Goal: Transaction & Acquisition: Purchase product/service

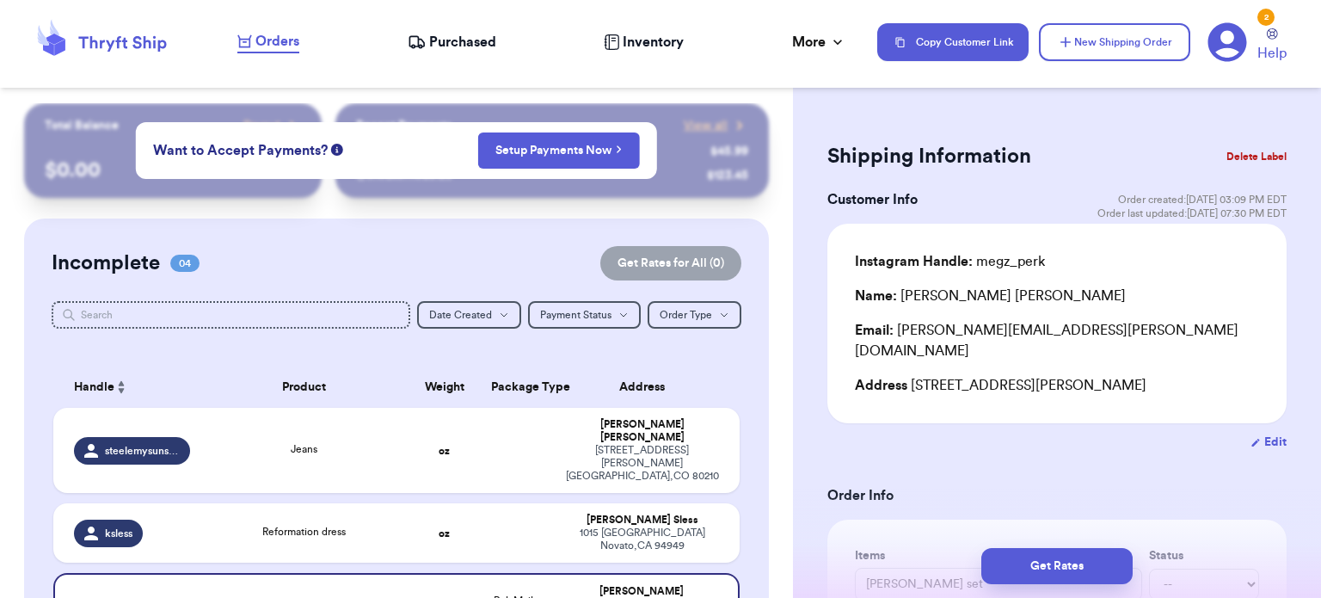
scroll to position [60, 0]
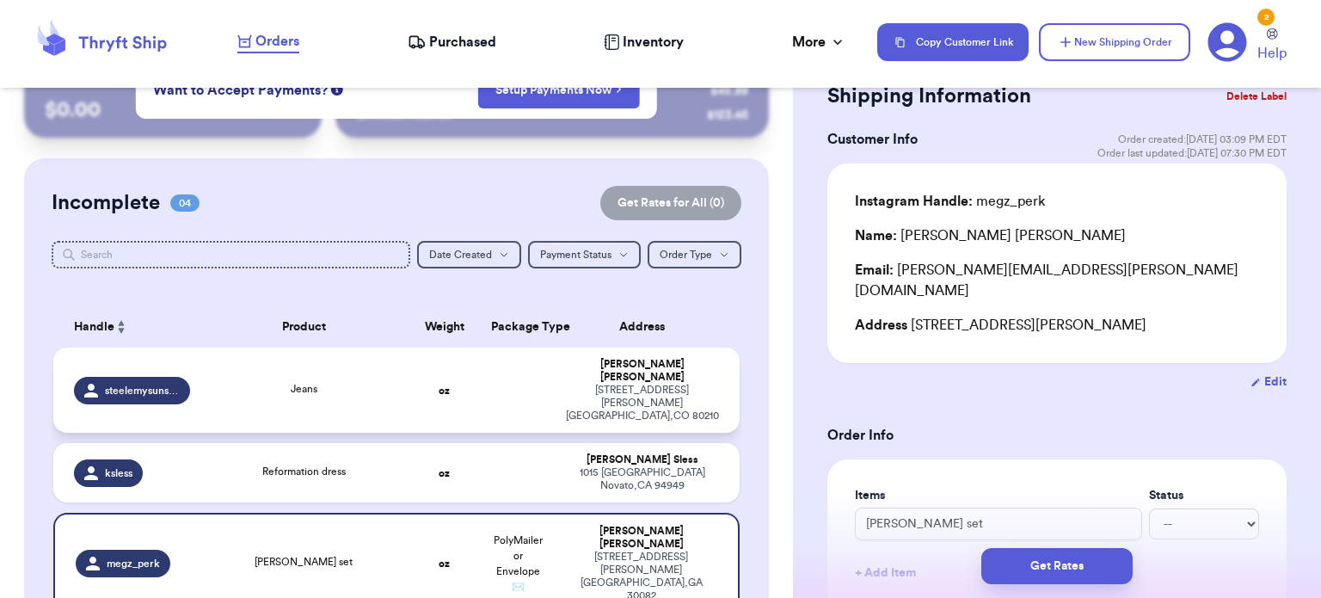
click at [454, 360] on td "oz" at bounding box center [445, 390] width 74 height 85
type input "Jeans"
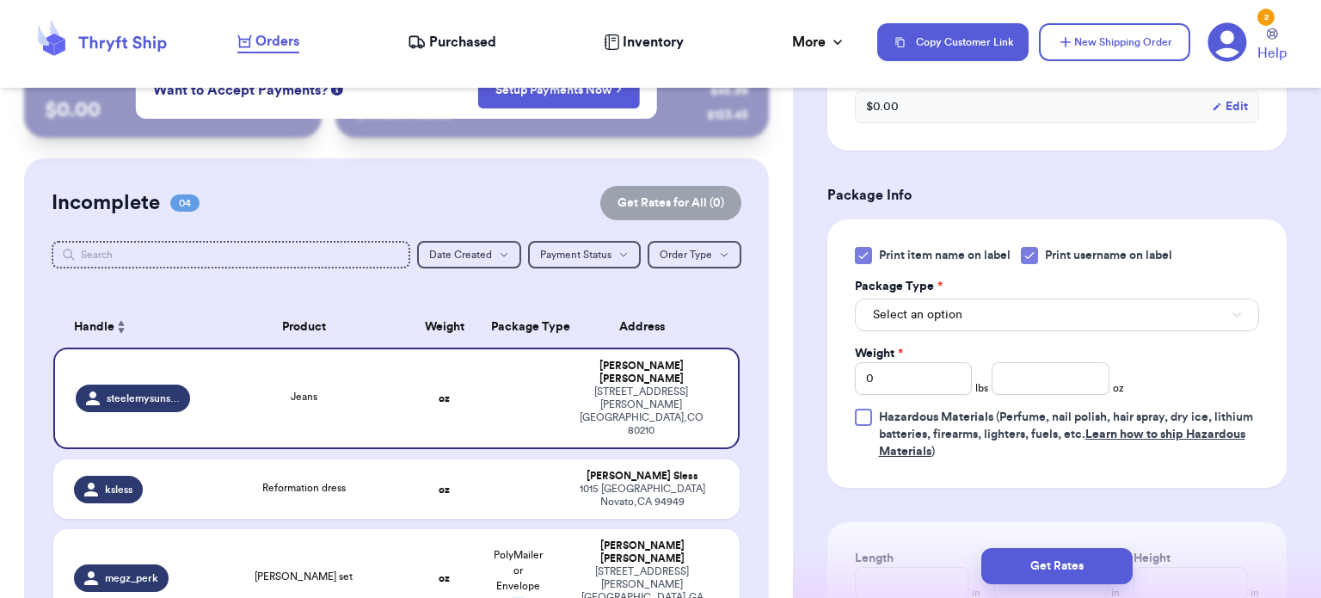
scroll to position [705, 0]
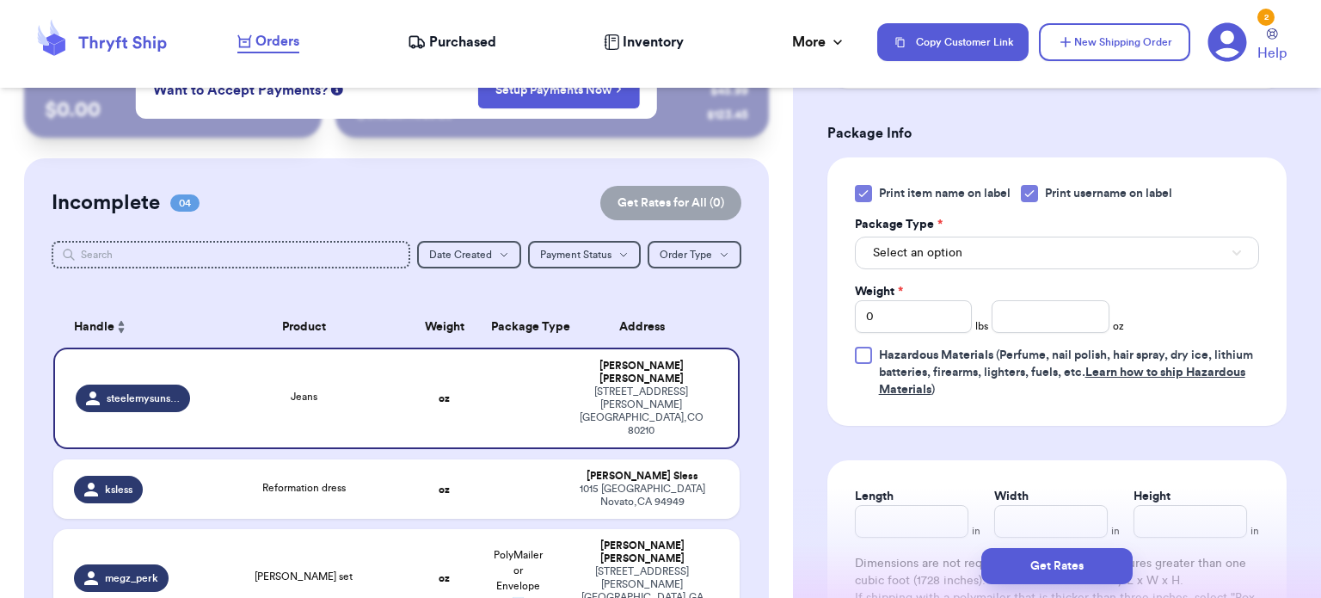
click at [860, 190] on icon at bounding box center [864, 194] width 14 height 14
click at [0, 0] on input "Print item name on label" at bounding box center [0, 0] width 0 height 0
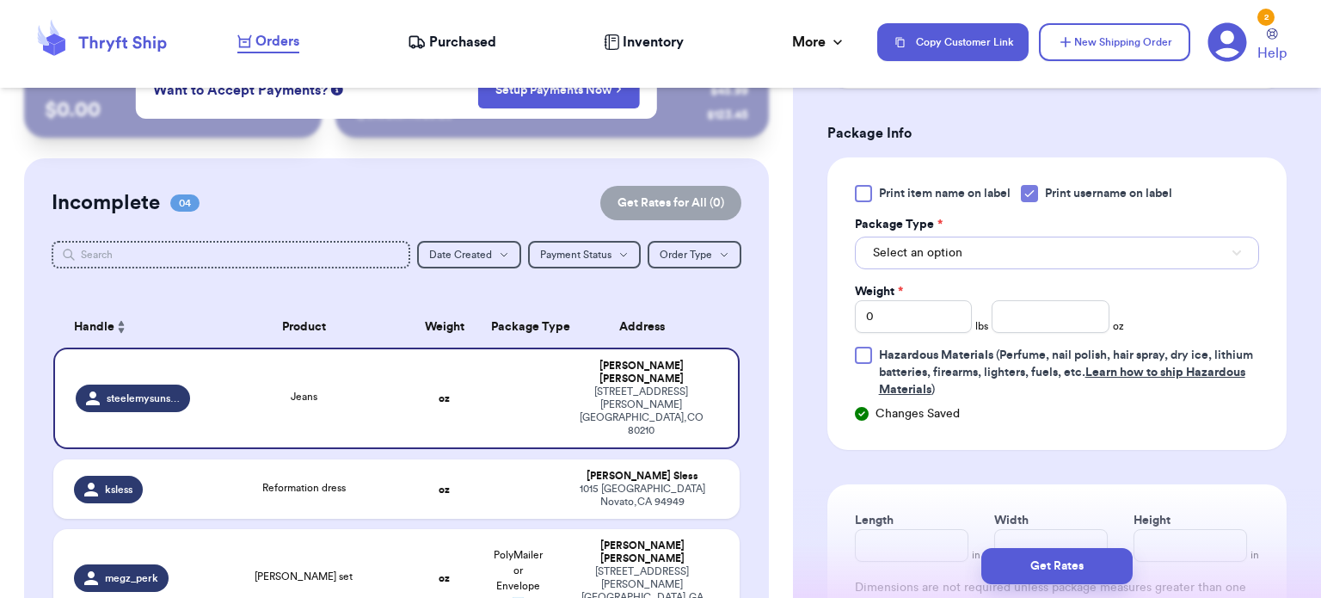
click at [1033, 260] on button "Select an option" at bounding box center [1057, 253] width 404 height 33
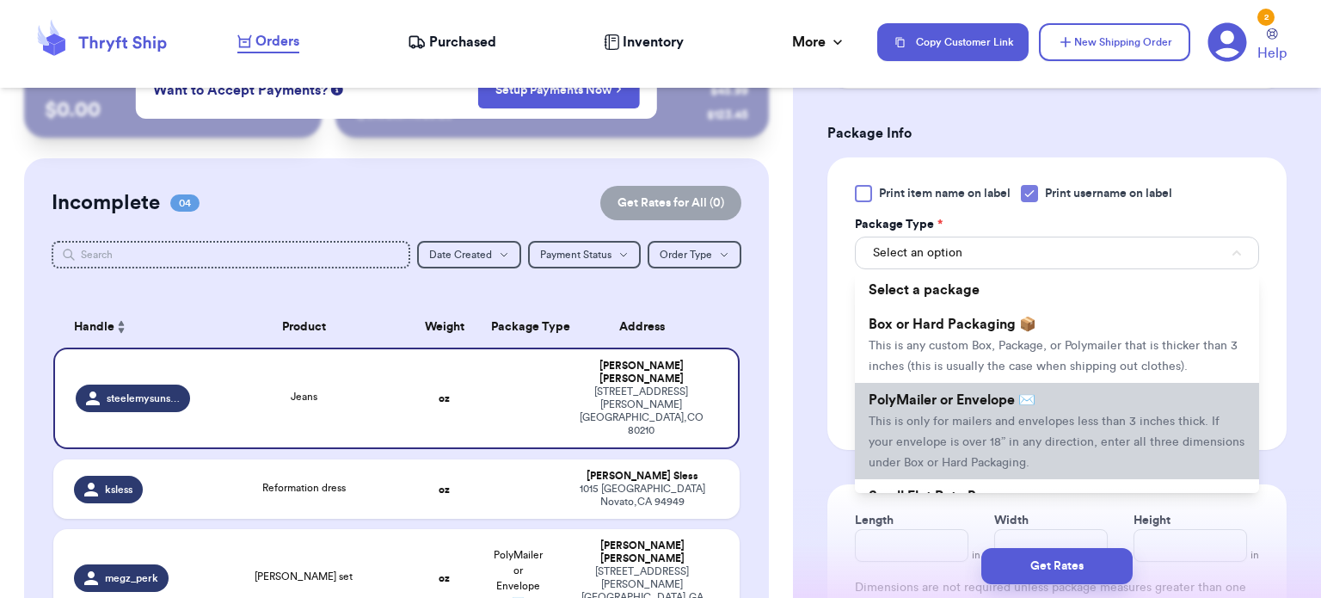
click at [1071, 398] on li "PolyMailer or Envelope ✉️ This is only for mailers and envelopes less than 3 in…" at bounding box center [1057, 431] width 404 height 96
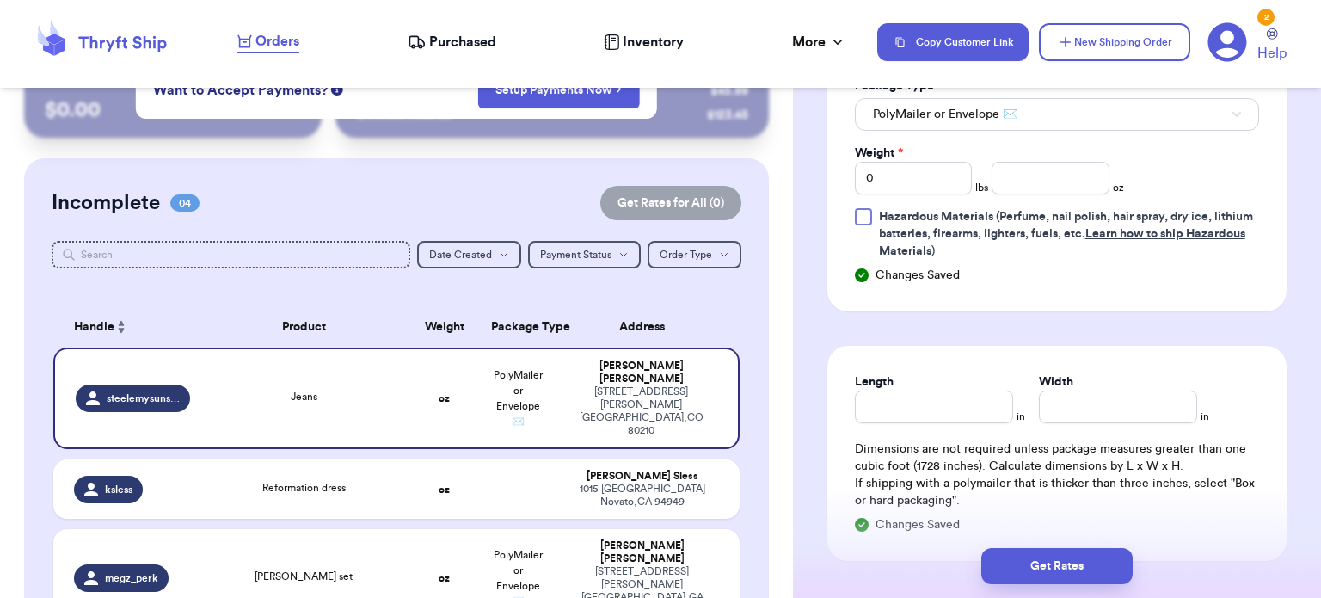
scroll to position [845, 0]
click at [929, 171] on input "0" at bounding box center [914, 176] width 118 height 33
type input "1"
click at [994, 179] on input "number" at bounding box center [1051, 176] width 118 height 33
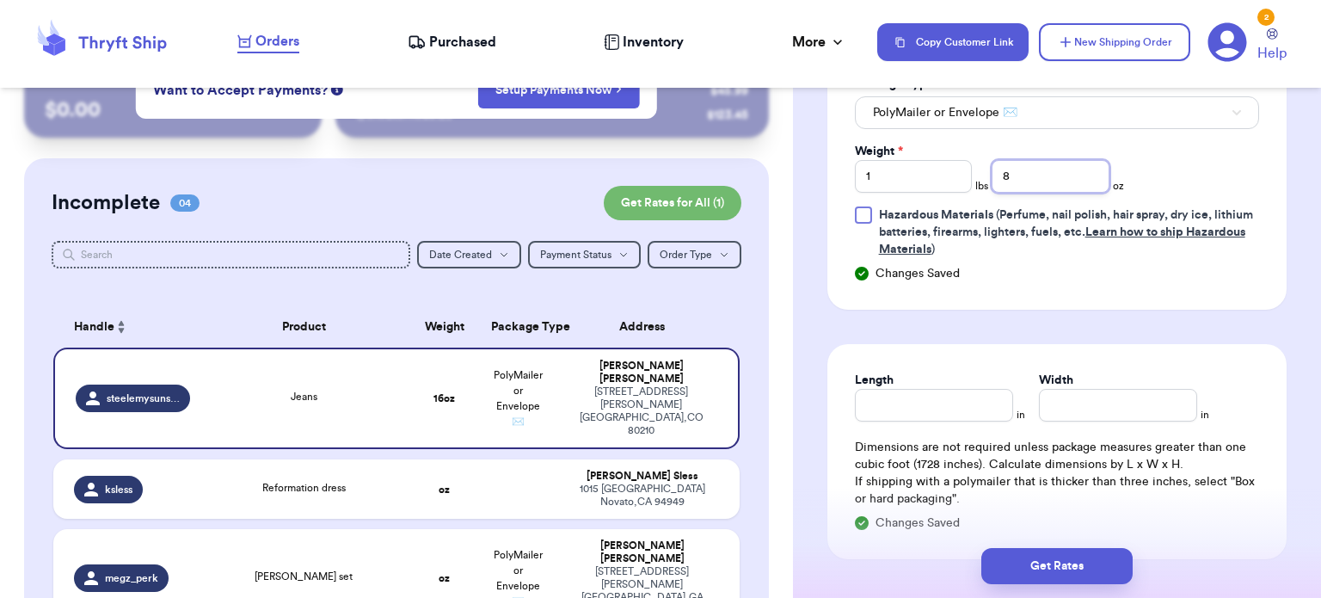
type input "8"
click at [897, 408] on input "Length" at bounding box center [934, 405] width 158 height 33
type input "12"
click at [1115, 395] on input "Width *" at bounding box center [1118, 405] width 158 height 33
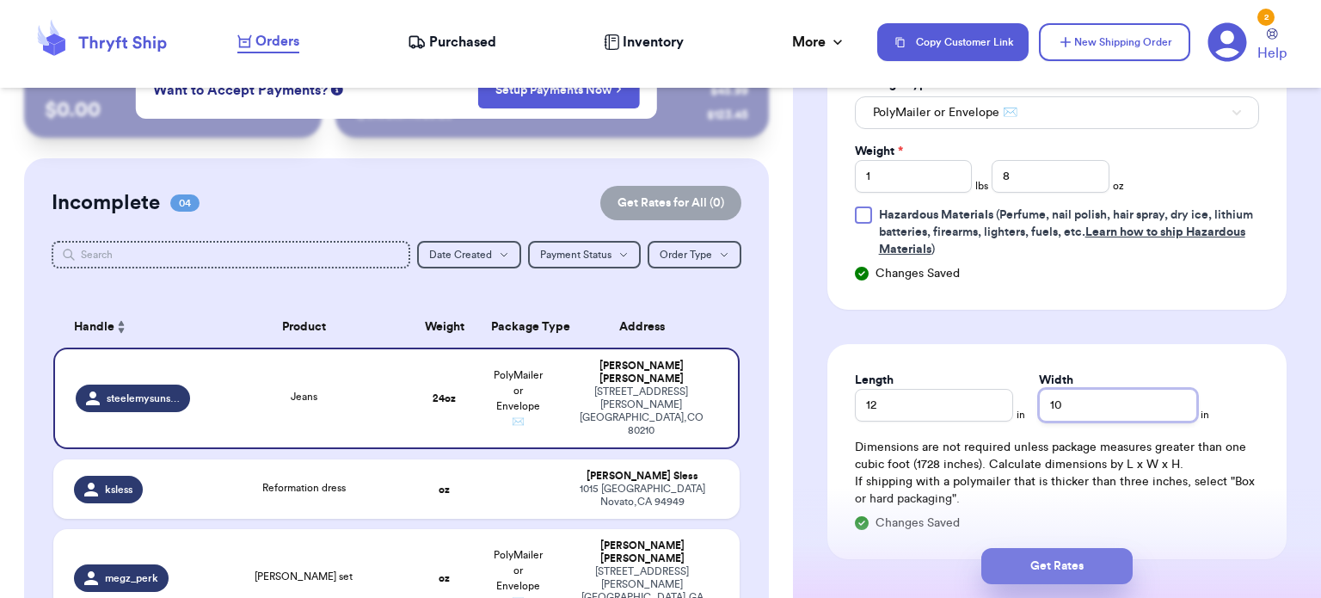
type input "10"
click at [1069, 562] on button "Get Rates" at bounding box center [1057, 566] width 151 height 36
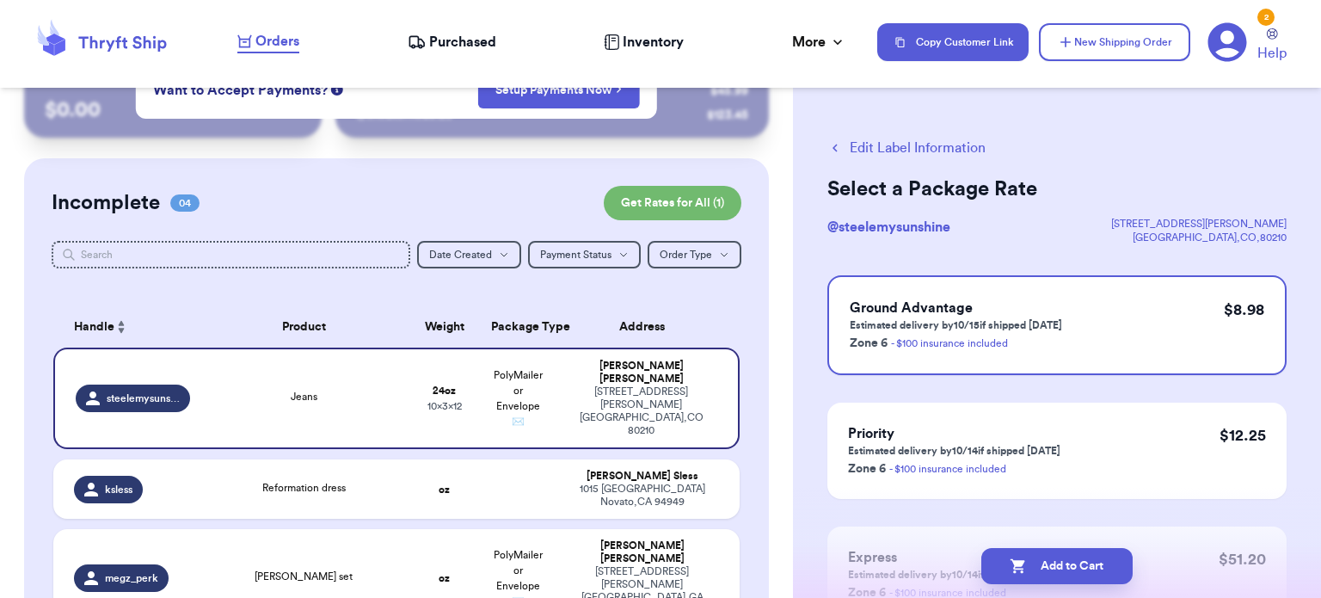
click at [1069, 562] on button "Add to Cart" at bounding box center [1057, 566] width 151 height 36
checkbox input "true"
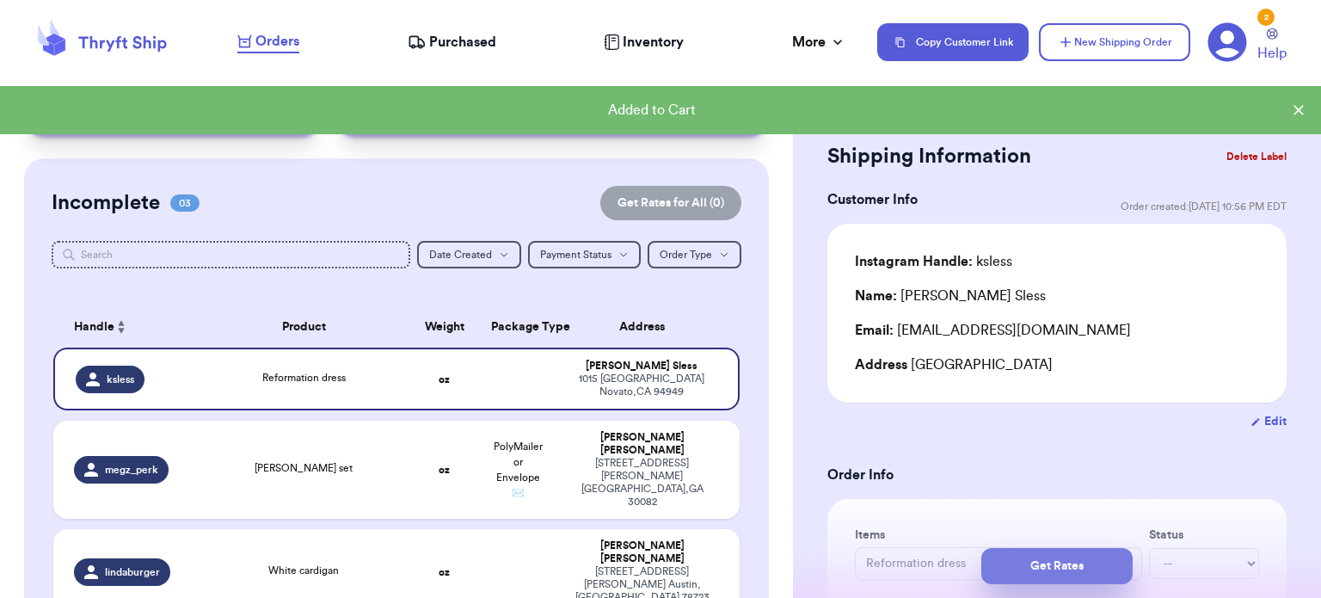
click at [1092, 568] on button "Get Rates" at bounding box center [1057, 566] width 151 height 36
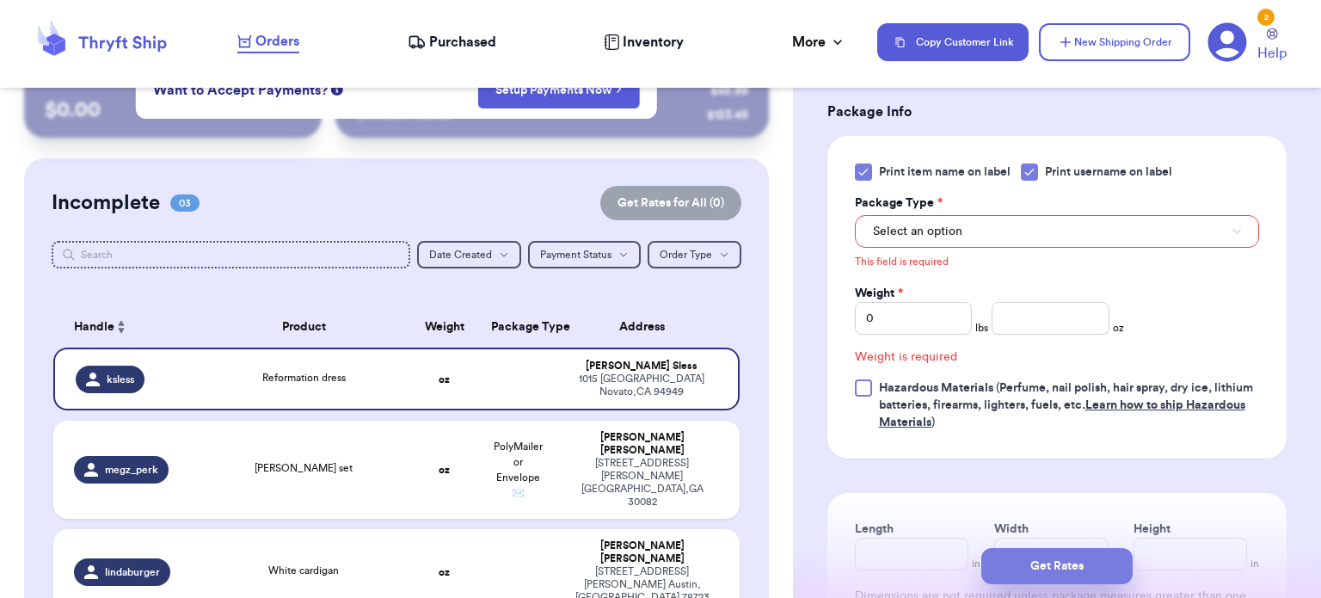
scroll to position [743, 0]
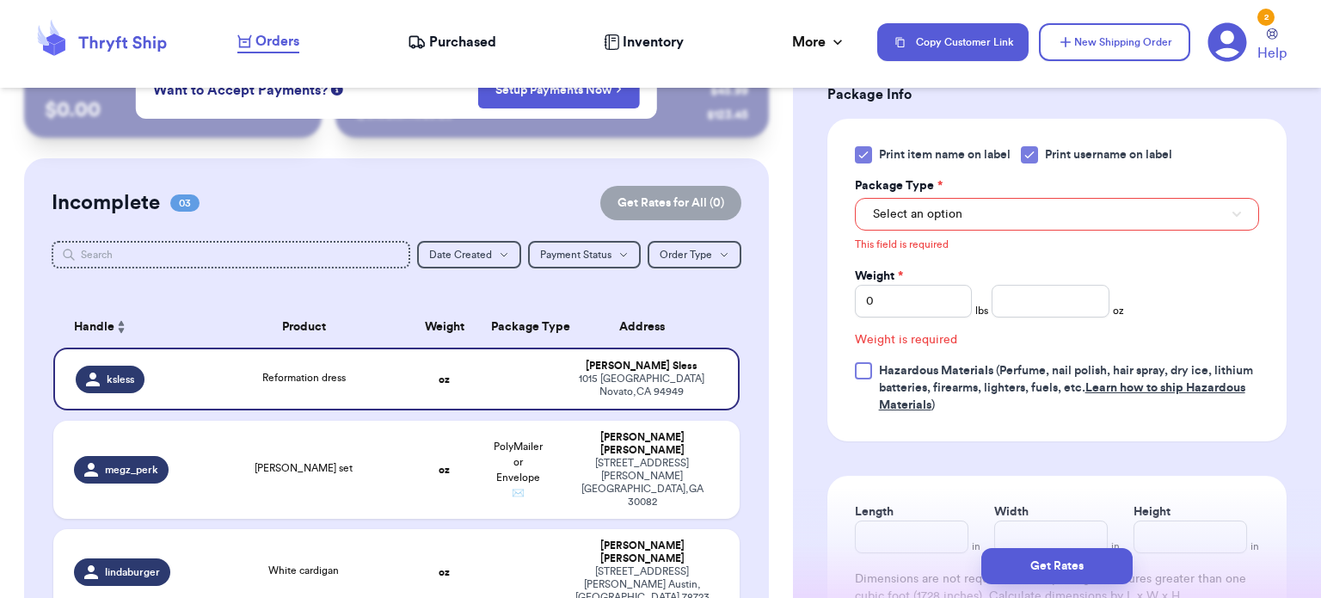
click at [859, 146] on div at bounding box center [863, 154] width 17 height 17
click at [0, 0] on input "Print item name on label" at bounding box center [0, 0] width 0 height 0
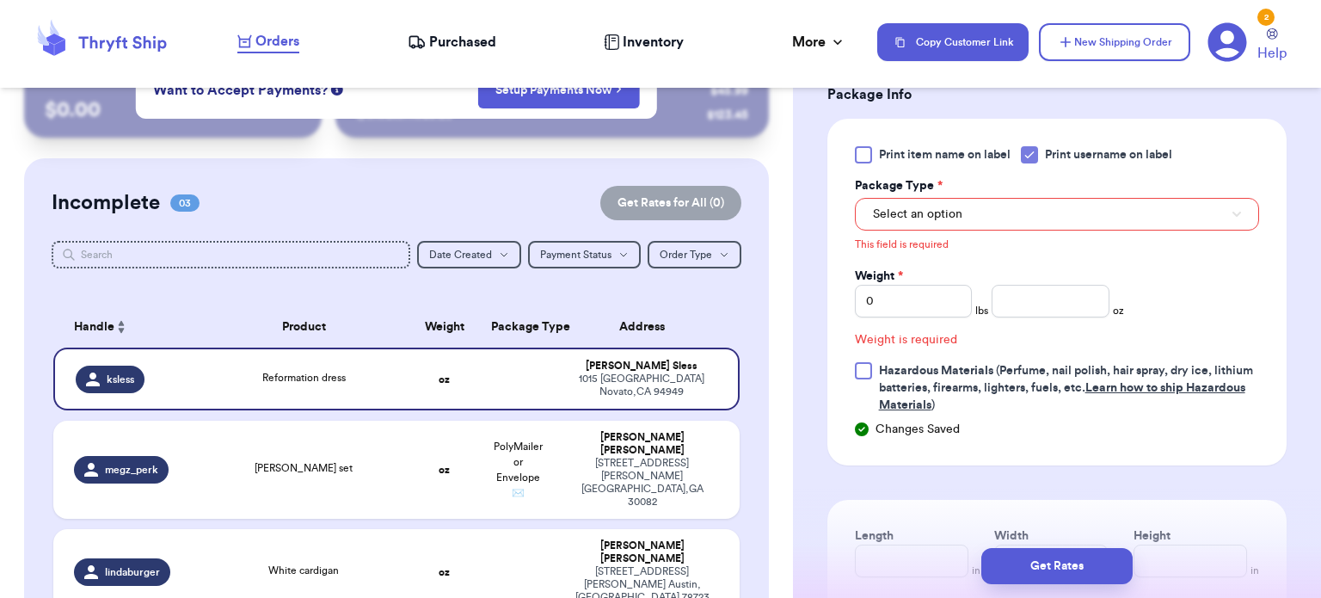
click at [965, 233] on div "This field is required" at bounding box center [1057, 242] width 404 height 23
click at [966, 218] on button "Select an option" at bounding box center [1057, 214] width 404 height 33
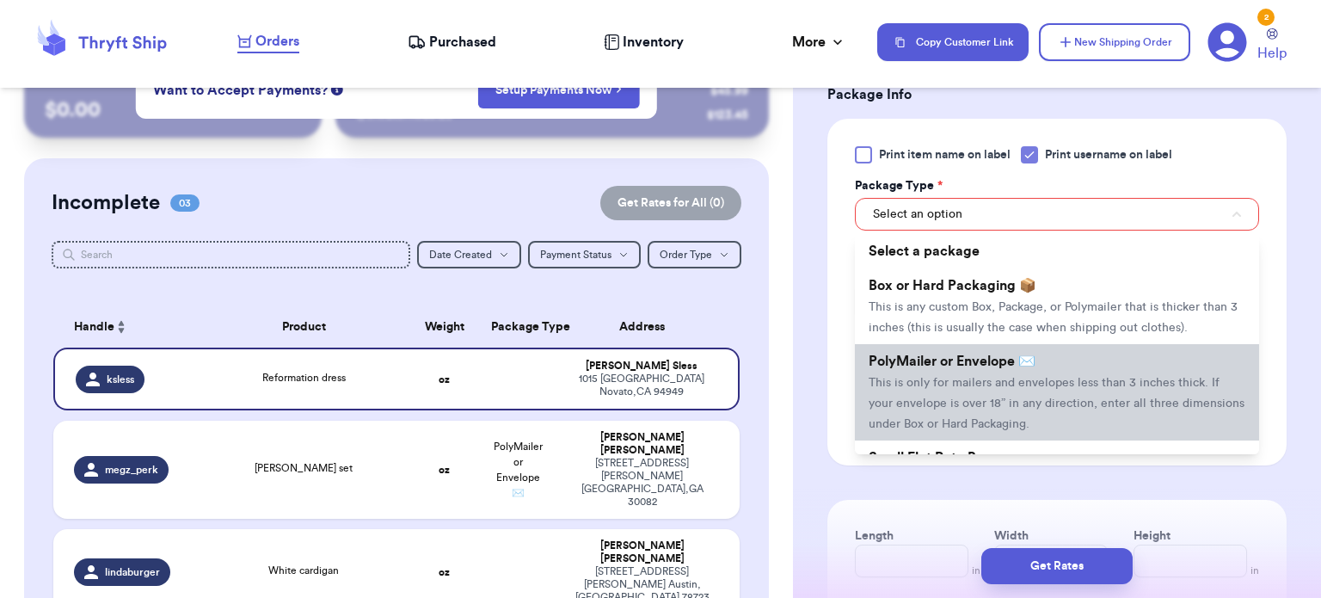
click at [1004, 355] on span "PolyMailer or Envelope ✉️" at bounding box center [952, 361] width 167 height 14
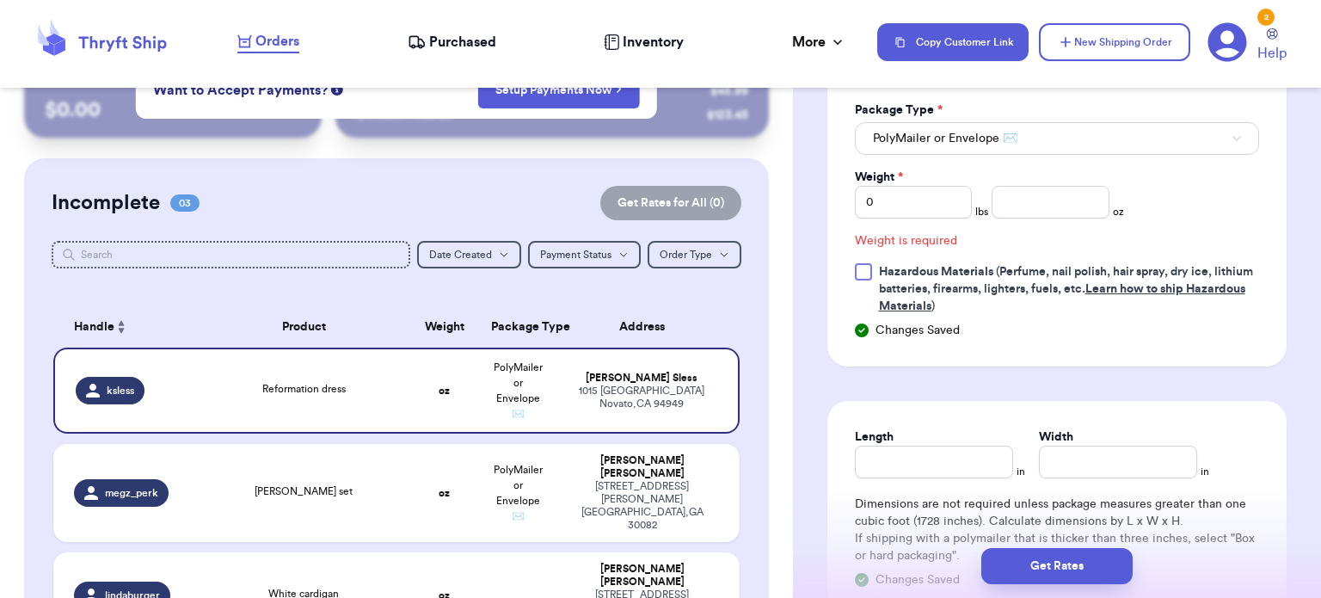
scroll to position [821, 0]
click at [1010, 195] on input "number" at bounding box center [1051, 200] width 118 height 33
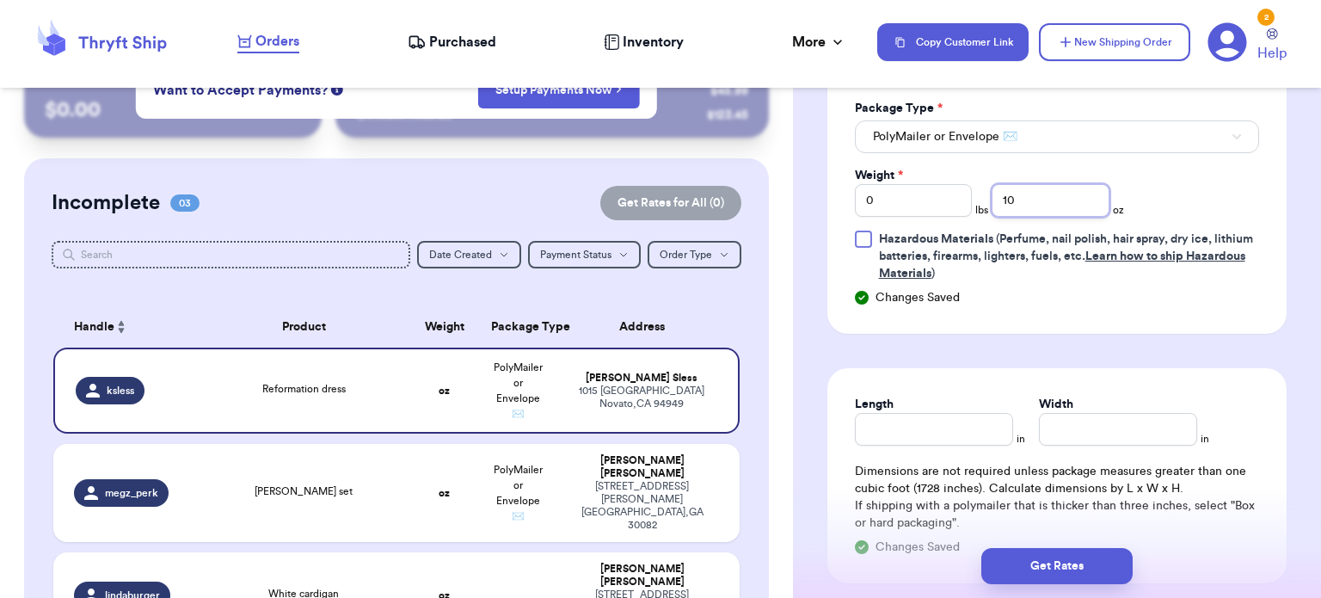
type input "10"
click at [880, 421] on input "Length" at bounding box center [934, 429] width 158 height 33
type input "12"
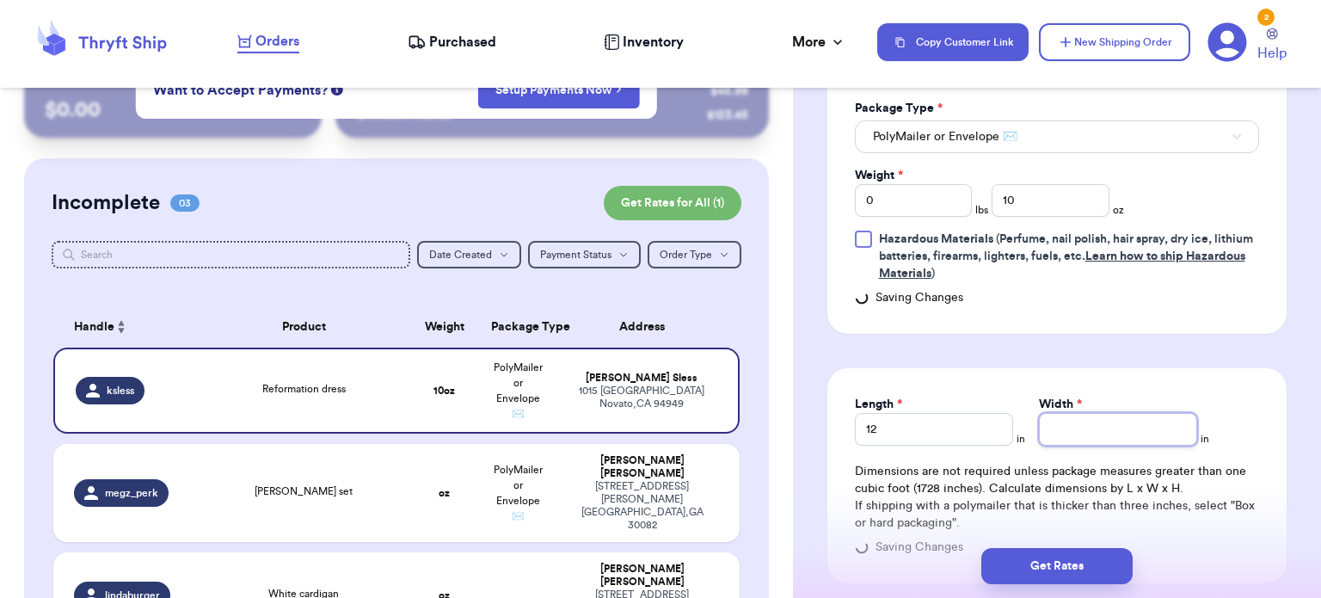
click at [1050, 420] on input "Width *" at bounding box center [1118, 429] width 158 height 33
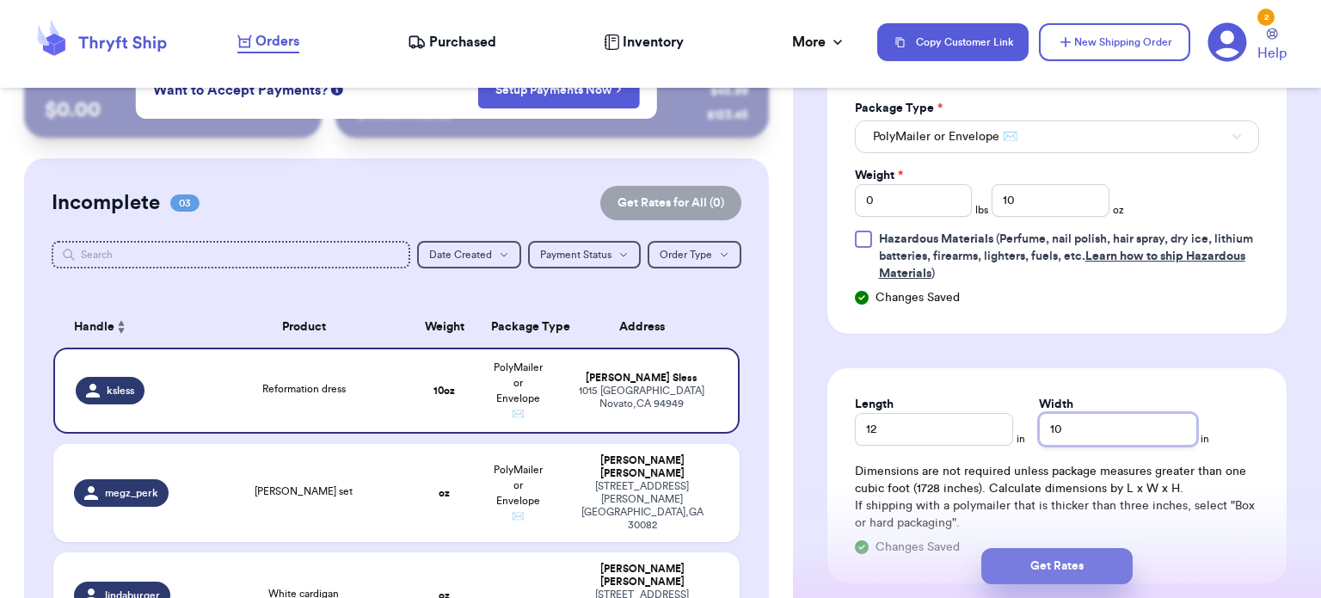
type input "10"
click at [1063, 549] on button "Get Rates" at bounding box center [1057, 566] width 151 height 36
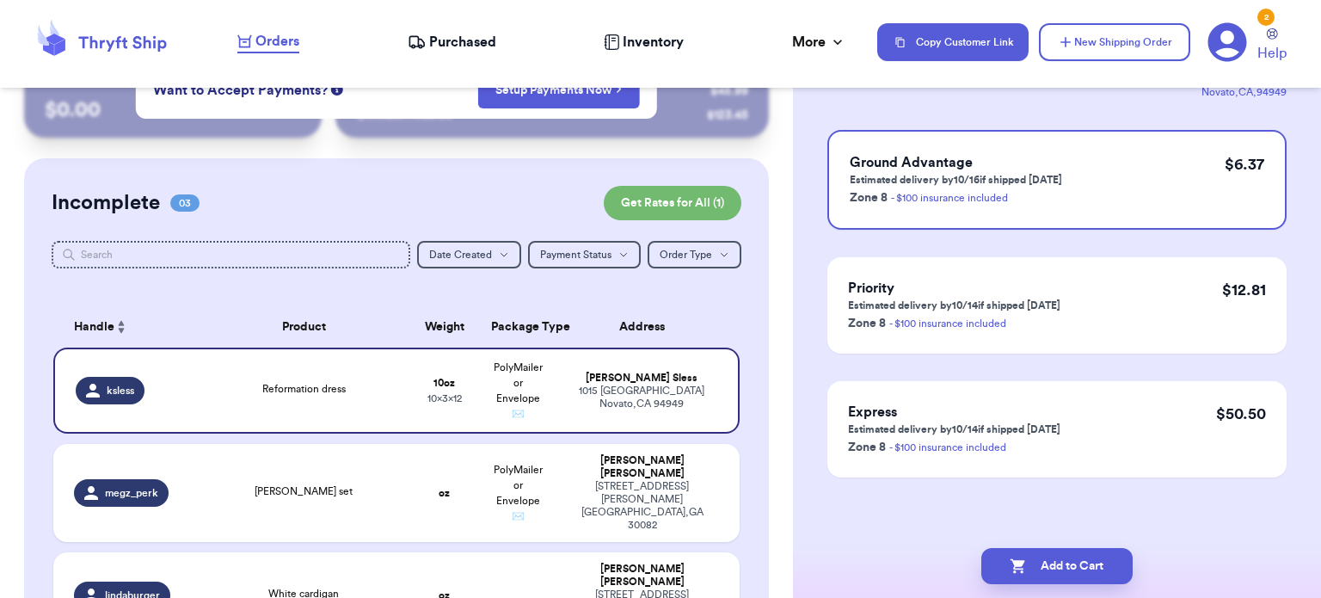
scroll to position [0, 0]
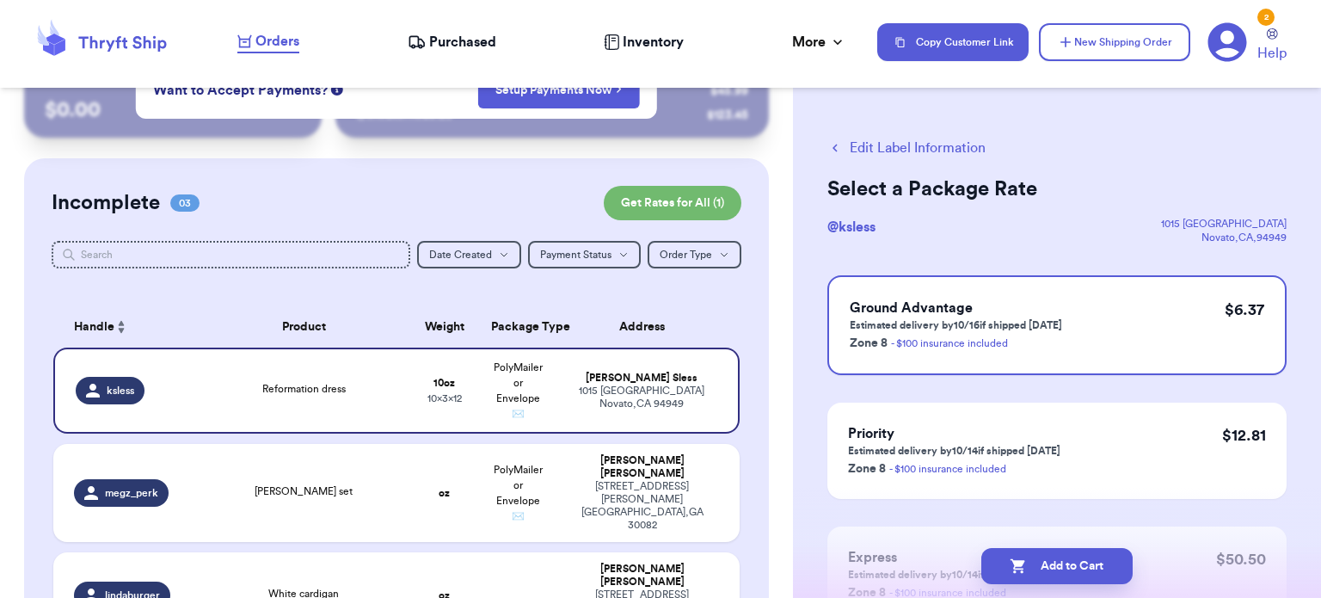
click at [1063, 549] on button "Add to Cart" at bounding box center [1057, 566] width 151 height 36
checkbox input "true"
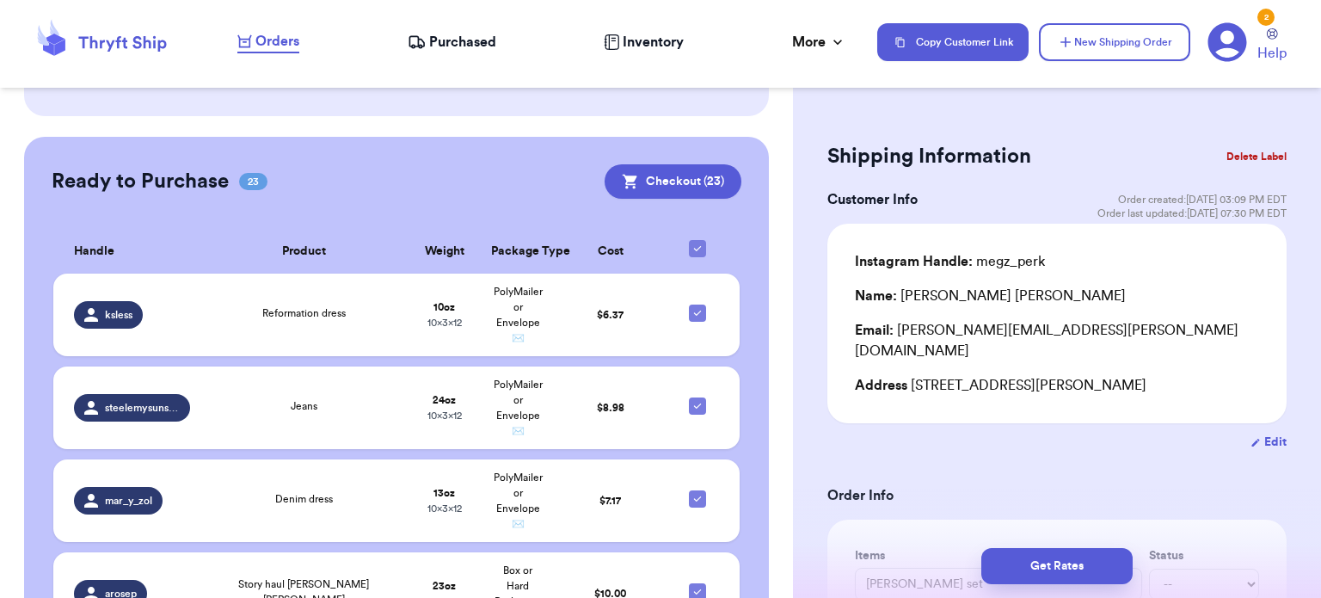
scroll to position [572, 0]
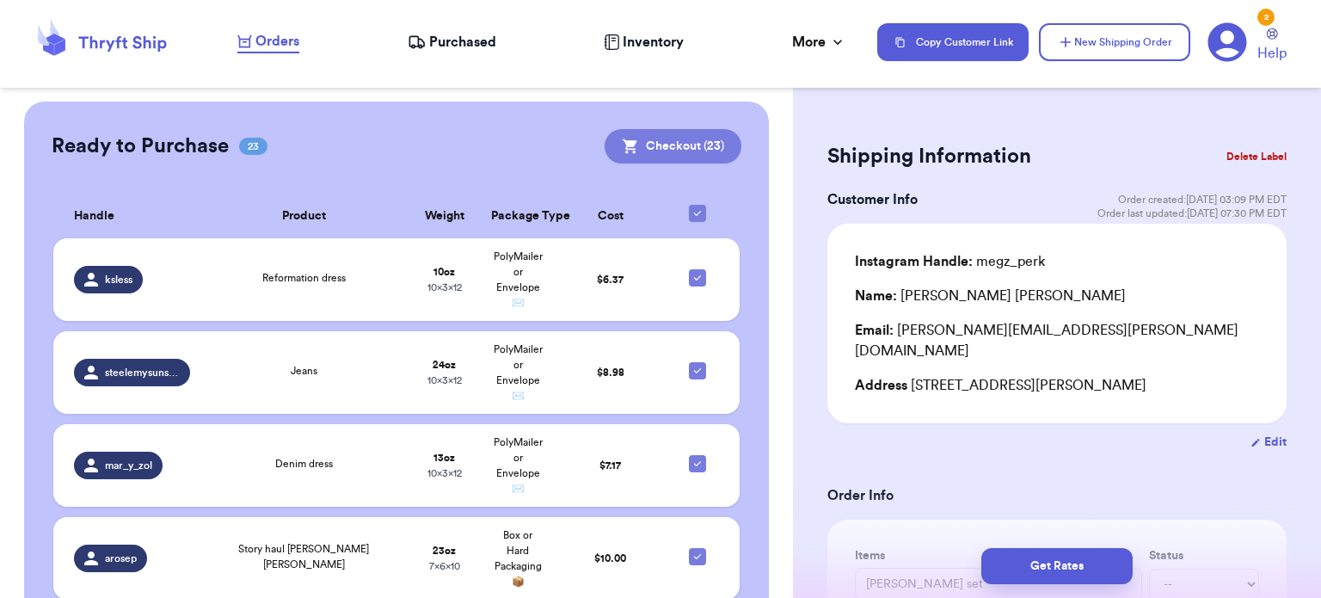
click at [654, 129] on button "Checkout ( 23 )" at bounding box center [673, 146] width 137 height 34
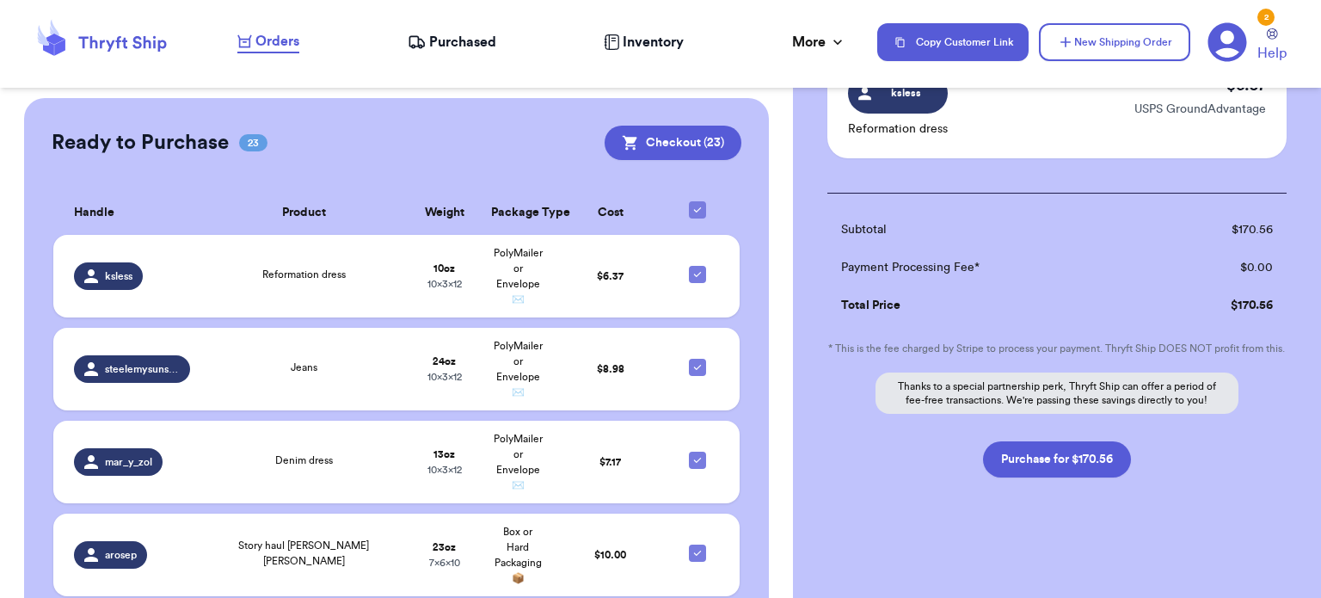
scroll to position [2848, 0]
click at [1056, 469] on button "Purchase for $170.56" at bounding box center [1057, 459] width 148 height 36
checkbox input "false"
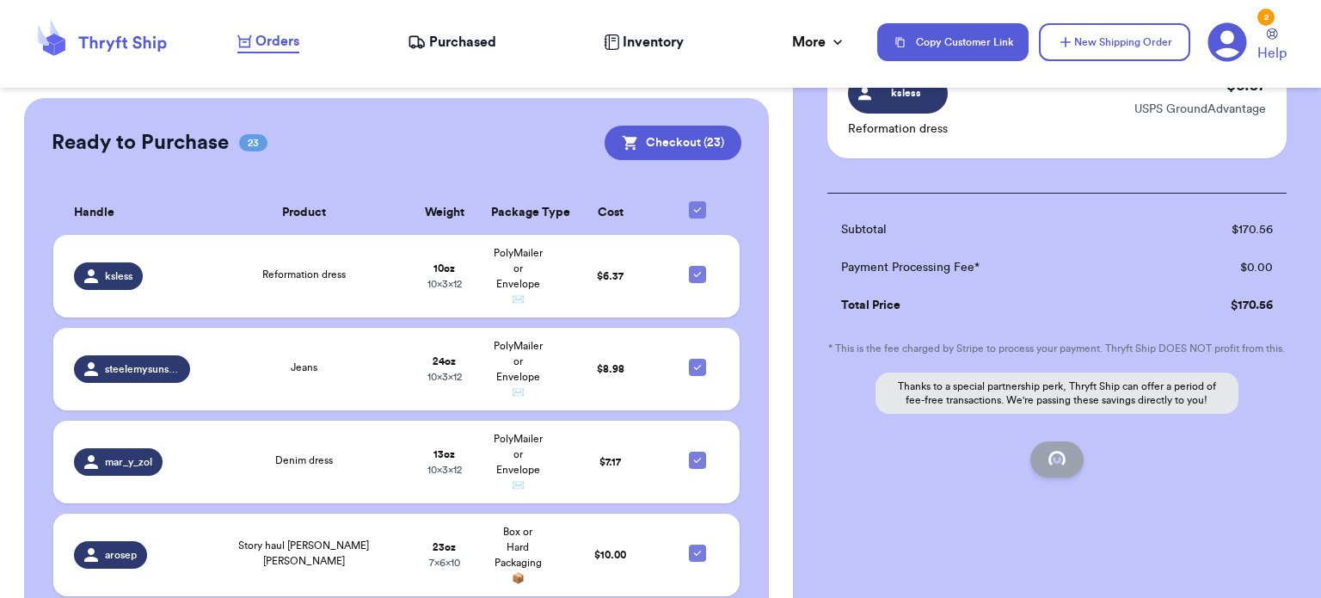
checkbox input "false"
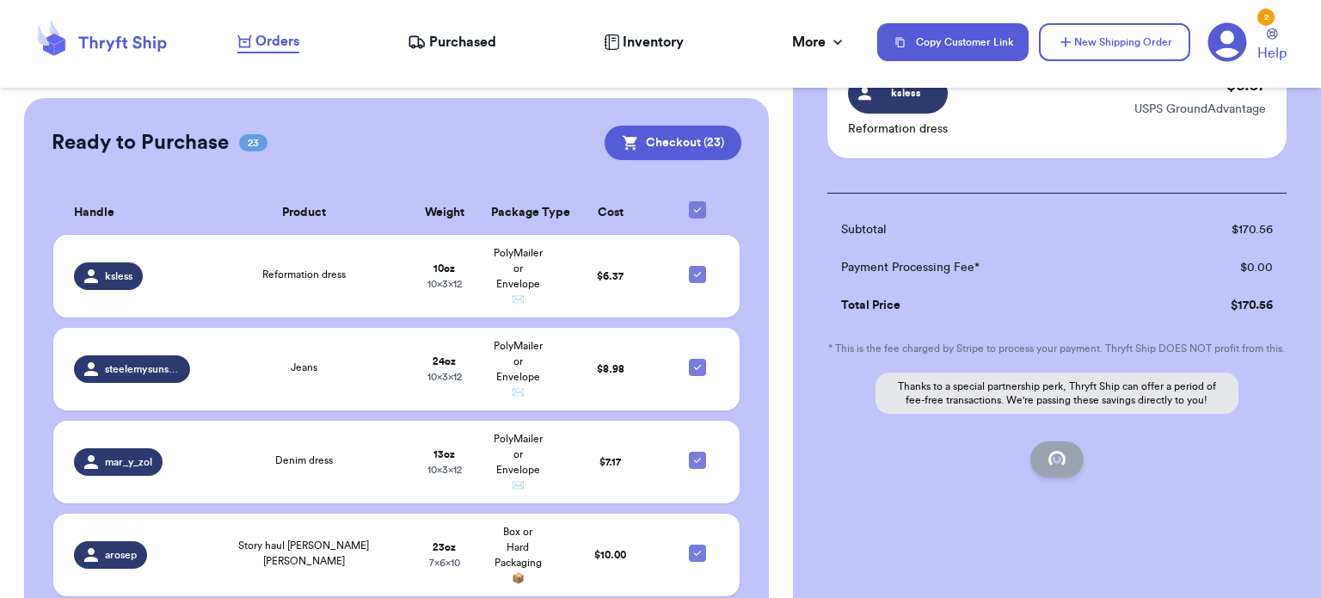
checkbox input "false"
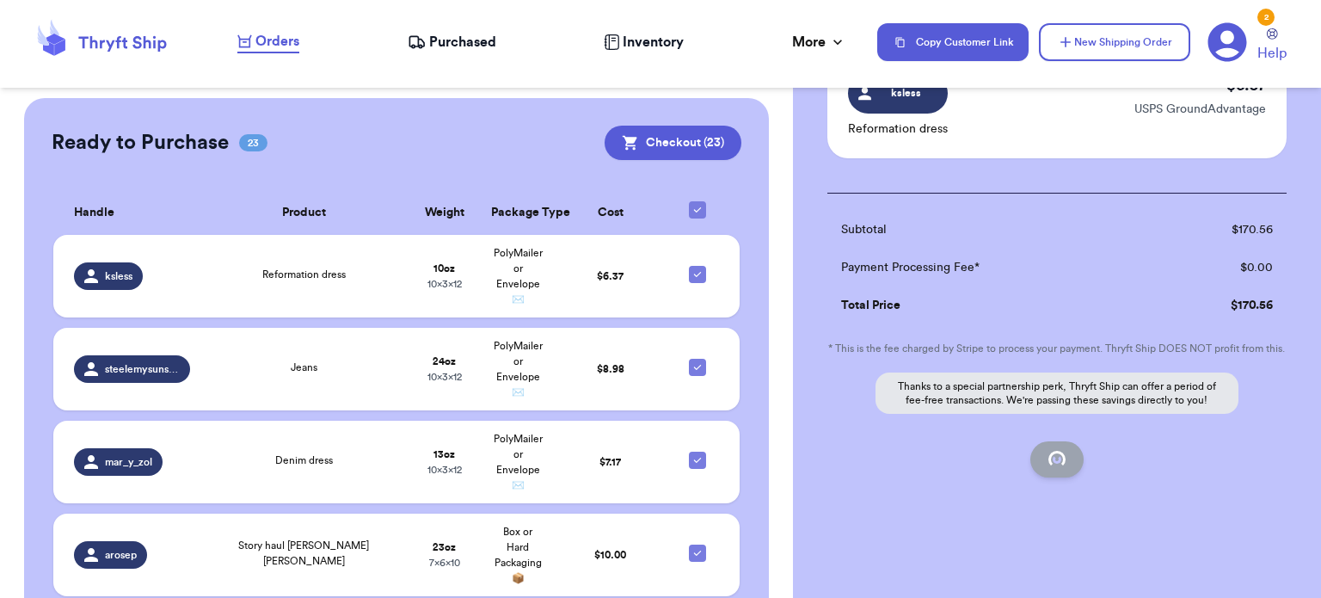
checkbox input "false"
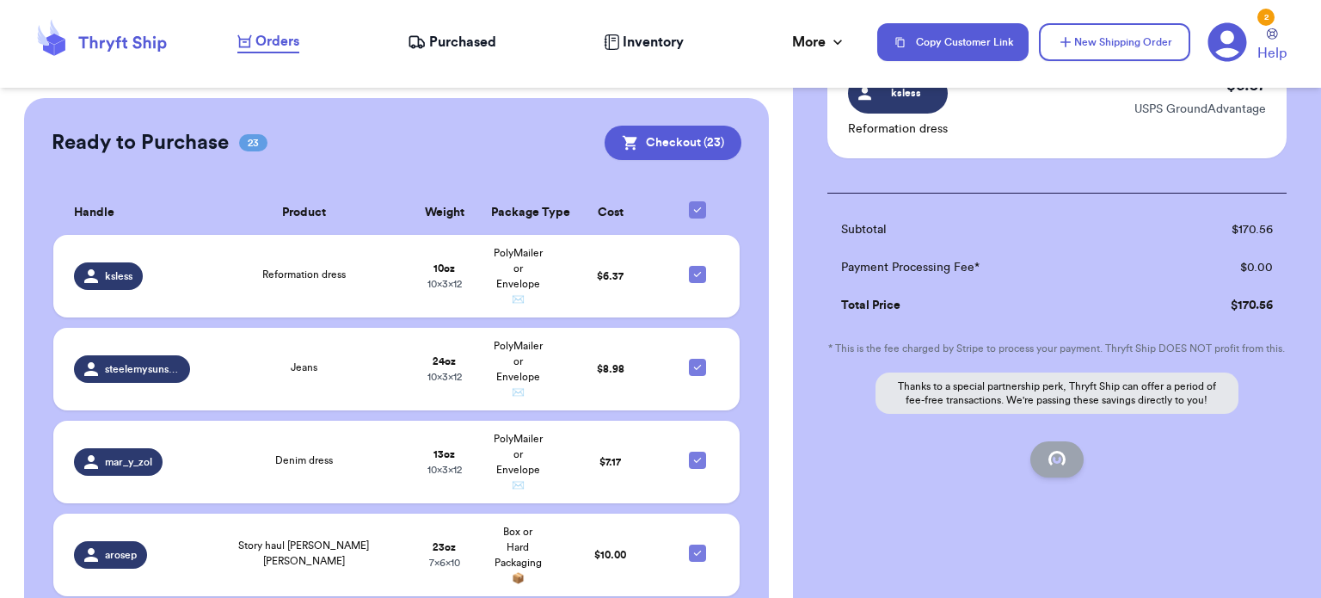
checkbox input "false"
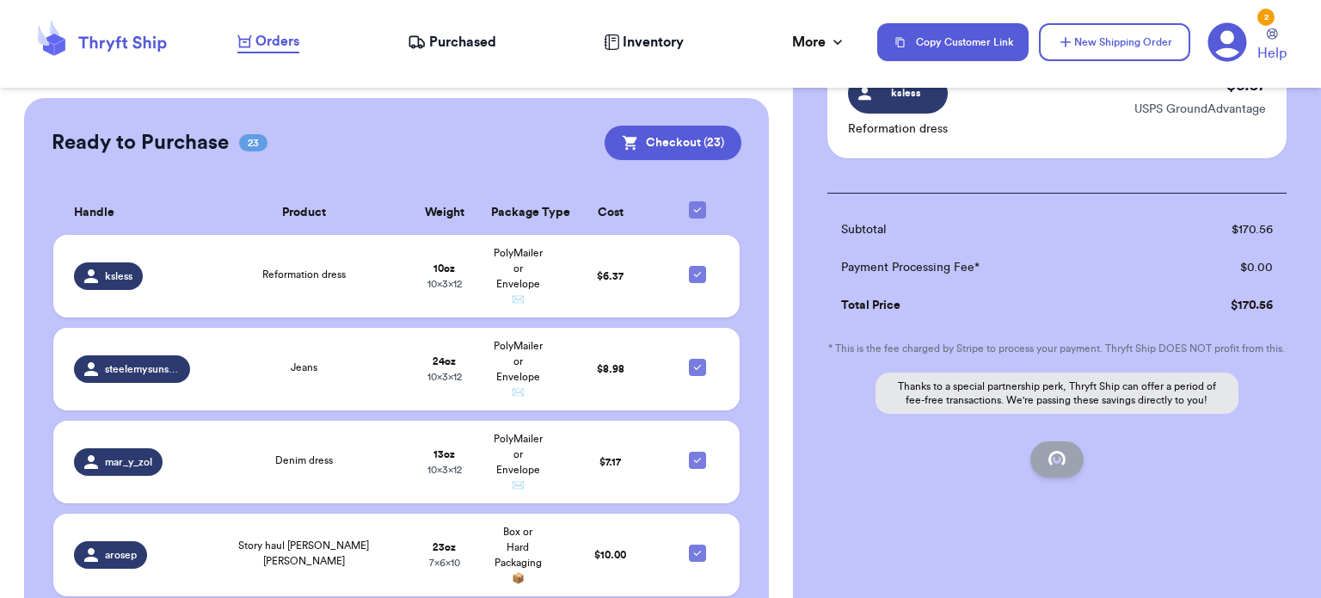
checkbox input "false"
checkbox input "true"
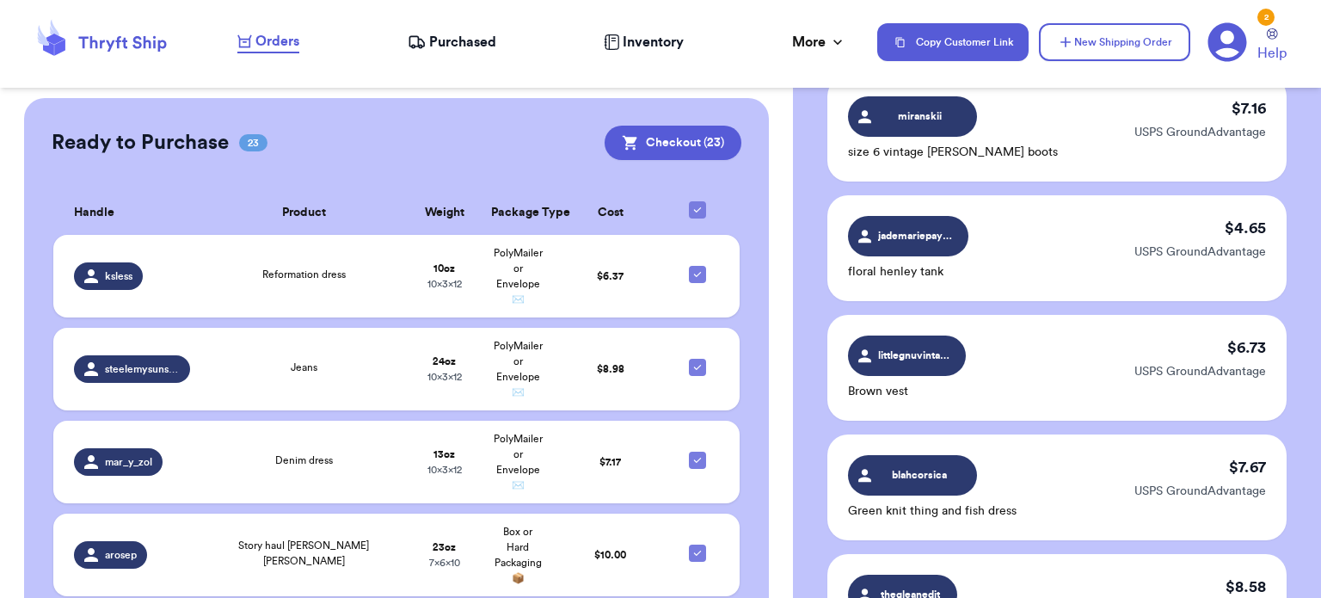
scroll to position [284, 0]
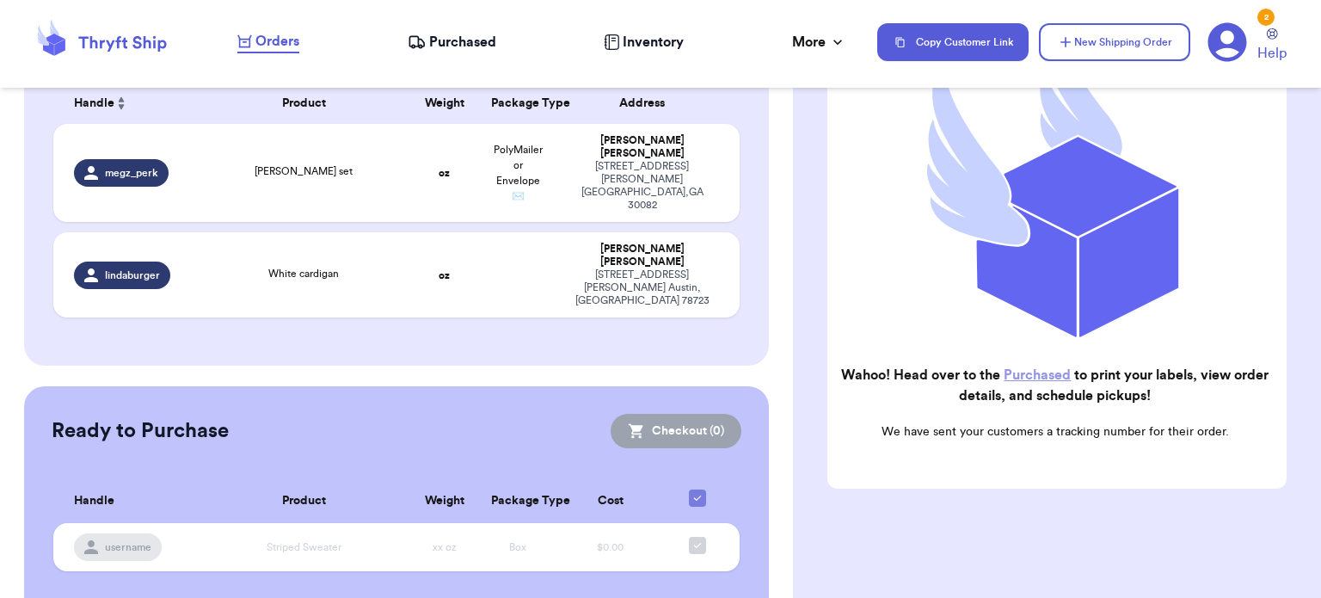
click at [465, 30] on nav "Orders Purchased Inventory More Stats Completed Orders Payments Payouts Copy Cu…" at bounding box center [770, 42] width 1101 height 57
click at [468, 34] on span "Purchased" at bounding box center [462, 42] width 67 height 21
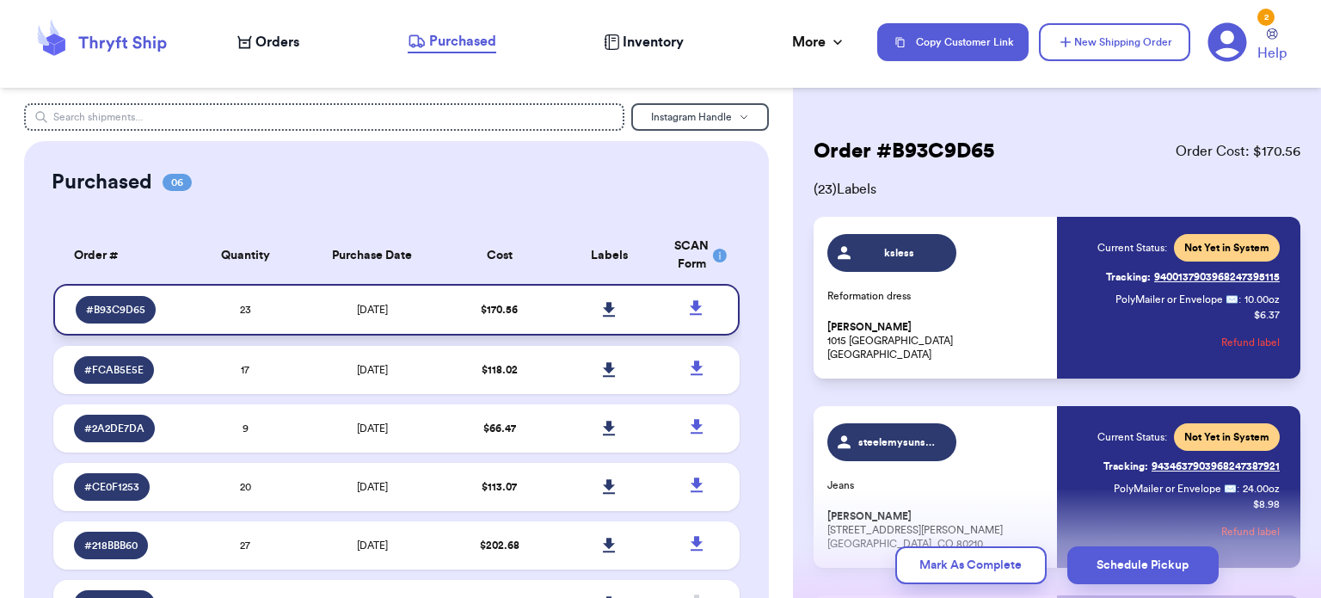
click at [603, 303] on icon at bounding box center [609, 309] width 12 height 15
